Goal: Transaction & Acquisition: Purchase product/service

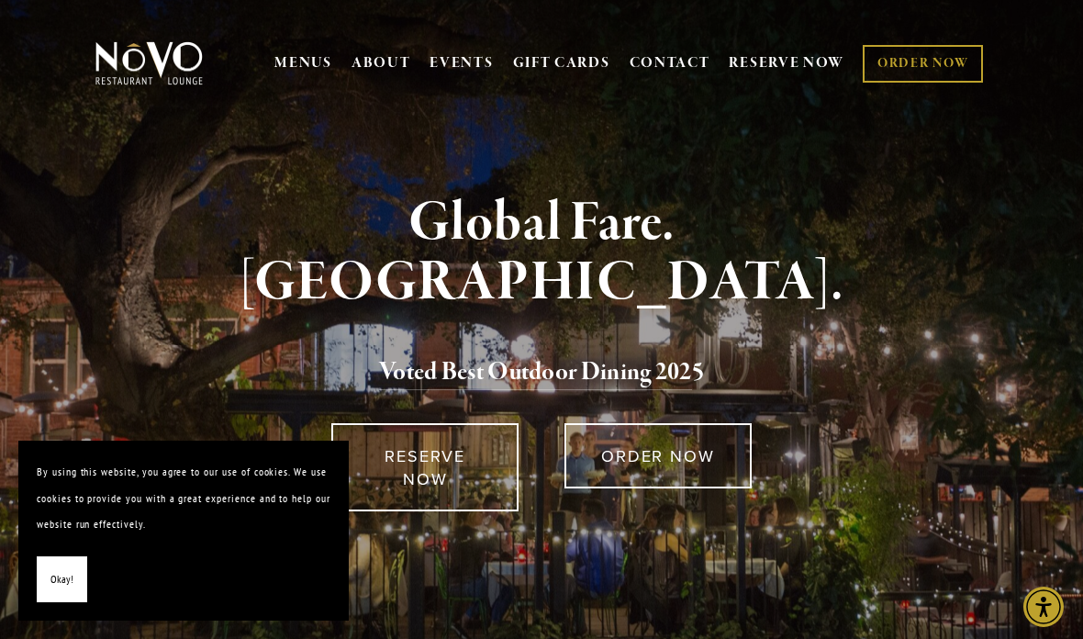
click at [584, 58] on link "GIFT CARDS" at bounding box center [561, 63] width 97 height 35
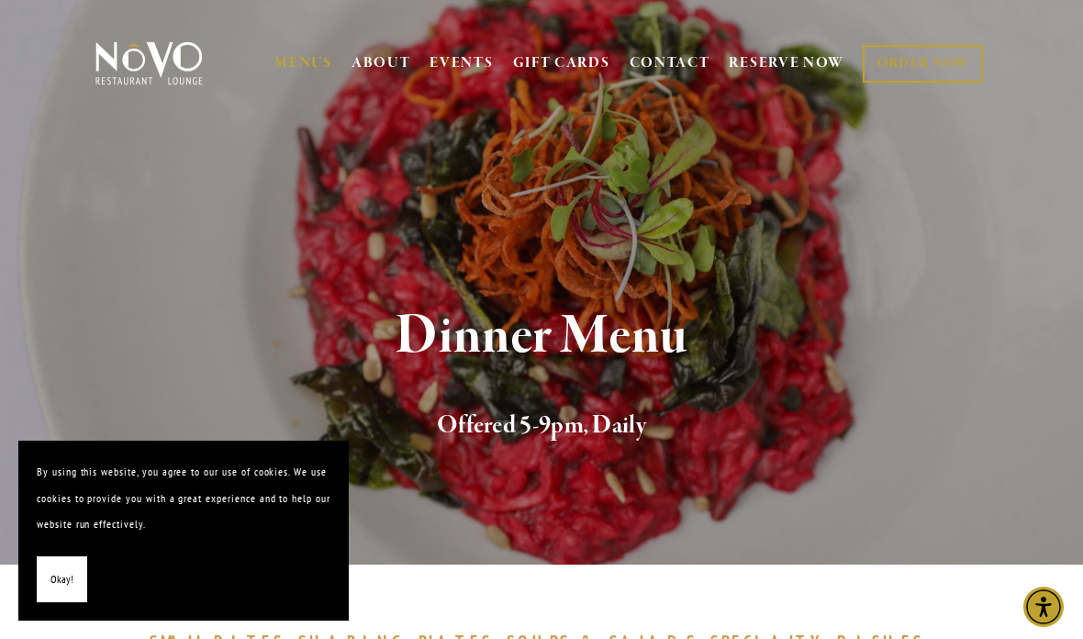
click at [563, 42] on nav "MENUS BRUNCH LUNCH LATE LUNCH DINNER KID'S DESSERT WINE COCKTAILS BEER SPIRITS …" at bounding box center [628, 63] width 717 height 62
click at [575, 60] on link "GIFT CARDS" at bounding box center [561, 63] width 97 height 35
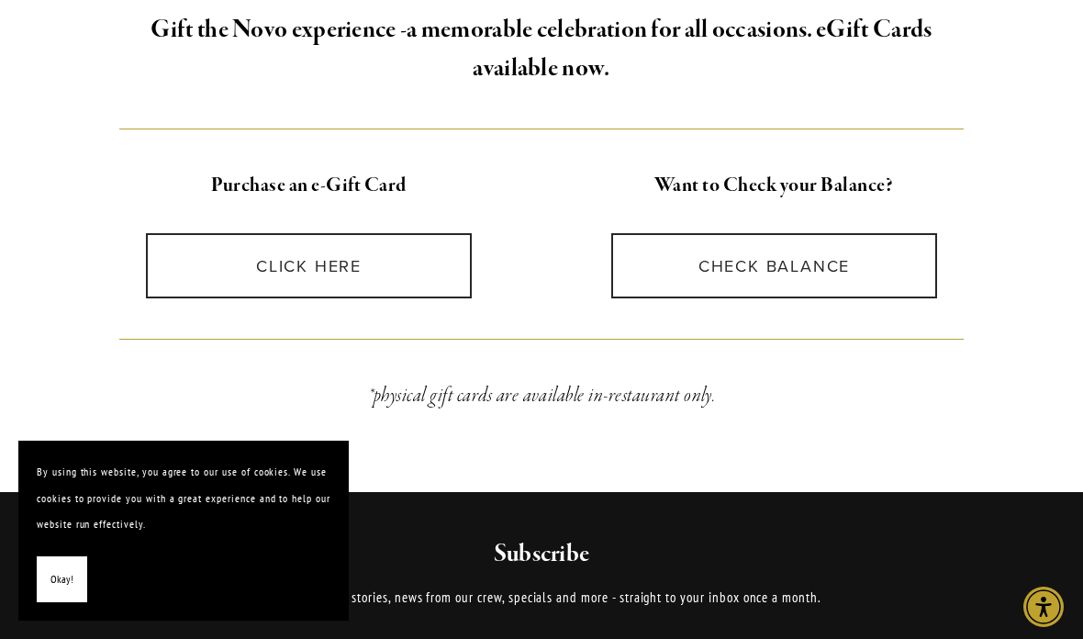
scroll to position [582, 0]
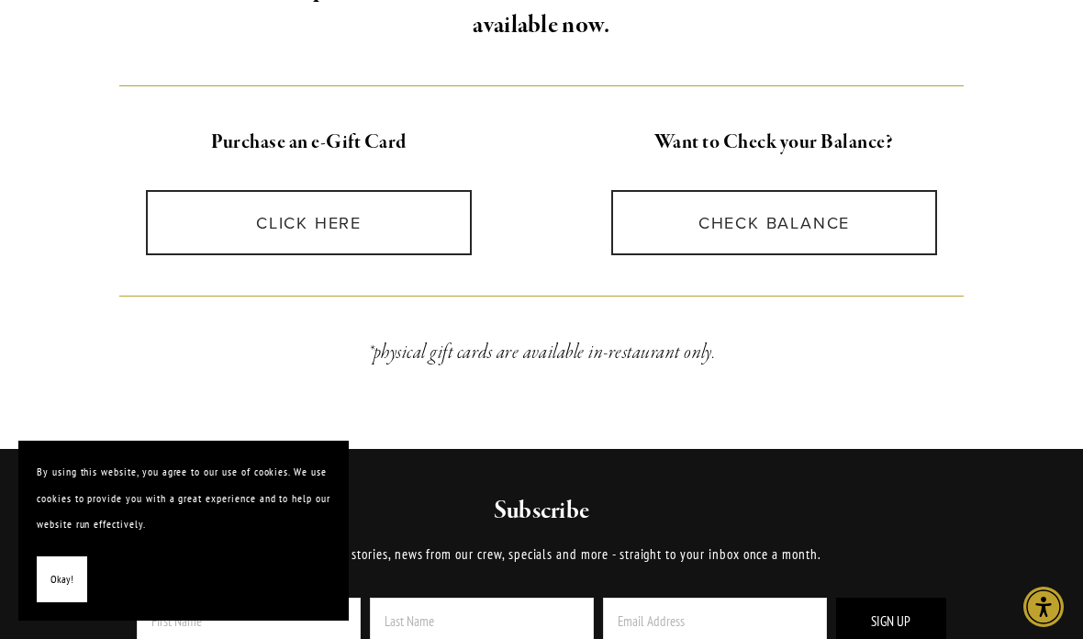
click at [264, 217] on link "CLICK HERE" at bounding box center [309, 222] width 327 height 65
